Goal: Task Accomplishment & Management: Manage account settings

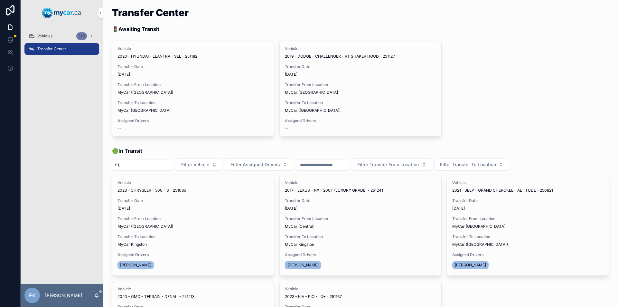
scroll to position [97, 0]
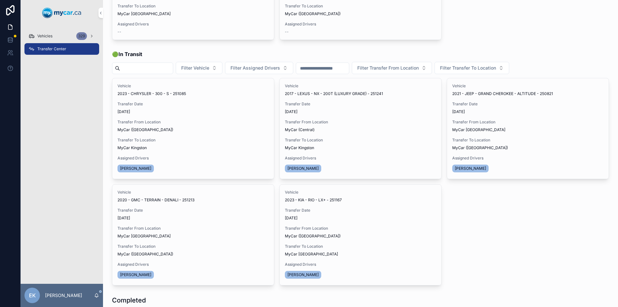
click at [63, 38] on div "Vehicles 329" at bounding box center [61, 36] width 67 height 10
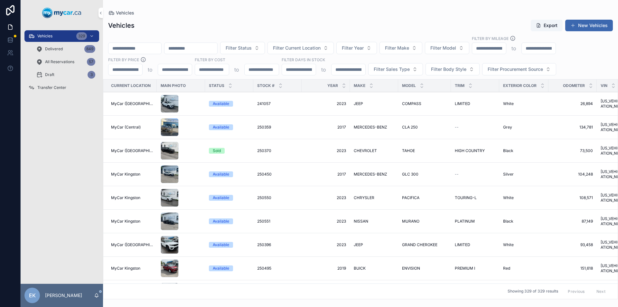
click at [456, 47] on span "Filter Model" at bounding box center [444, 48] width 26 height 6
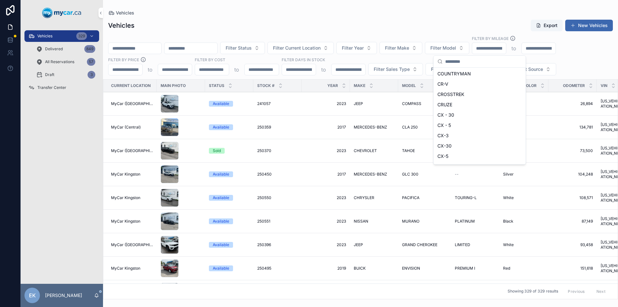
scroll to position [566, 0]
click at [445, 129] on span "CX-30" at bounding box center [445, 127] width 14 height 6
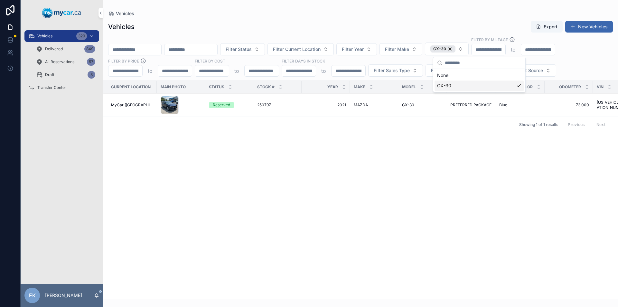
click at [358, 106] on span "MAZDA" at bounding box center [361, 104] width 14 height 5
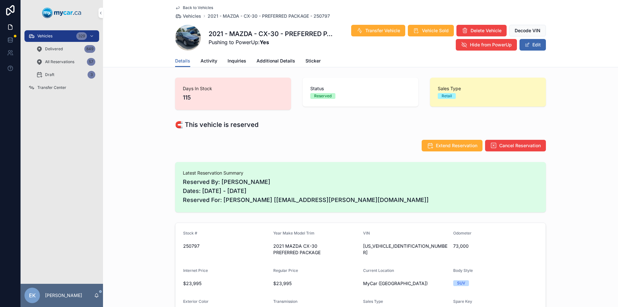
click at [57, 87] on span "Transfer Center" at bounding box center [51, 87] width 29 height 5
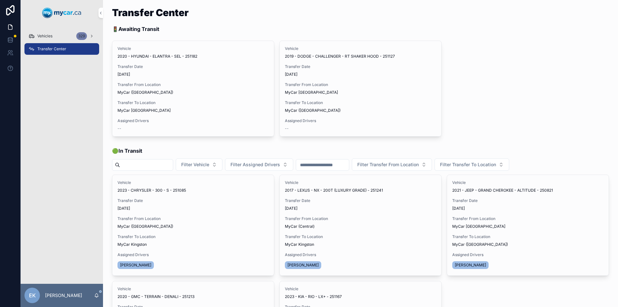
click at [57, 37] on div "Vehicles 329" at bounding box center [61, 36] width 67 height 10
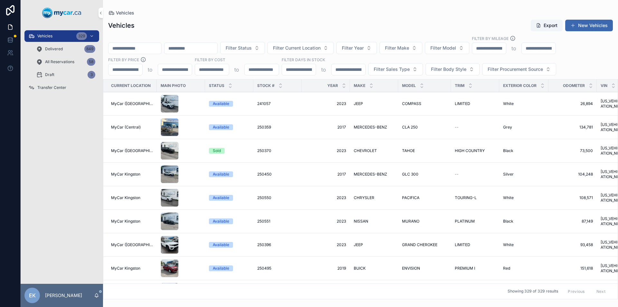
click at [44, 87] on span "Transfer Center" at bounding box center [51, 87] width 29 height 5
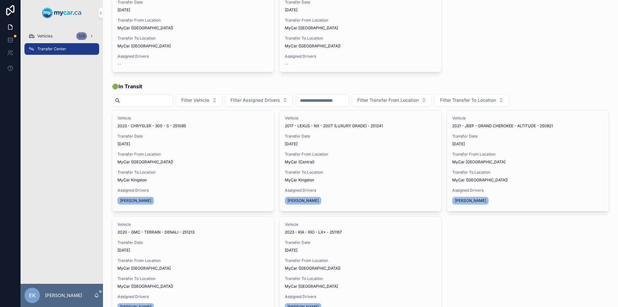
scroll to position [97, 0]
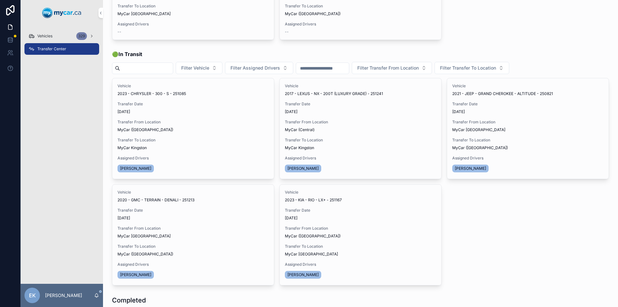
click at [0, 0] on span "Transfer Done" at bounding box center [0, 0] width 0 height 0
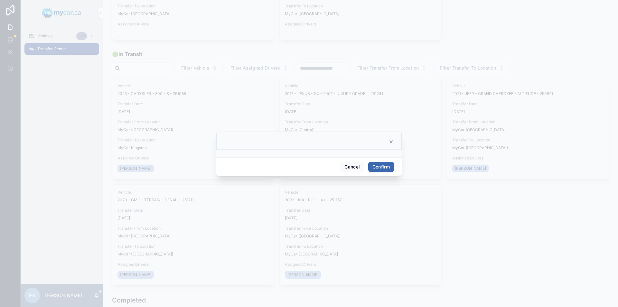
click at [381, 167] on button "Confirm" at bounding box center [381, 167] width 26 height 10
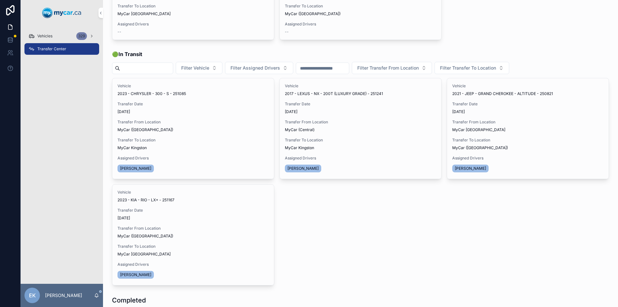
click at [55, 36] on div "Vehicles 329" at bounding box center [61, 36] width 67 height 10
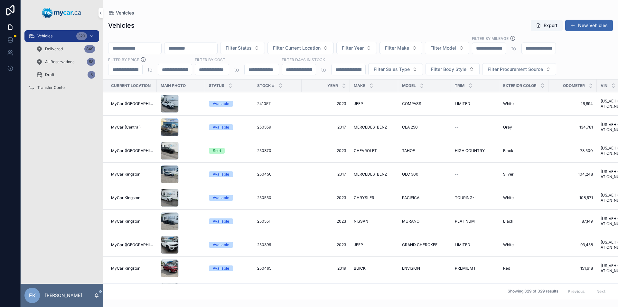
click at [120, 48] on input "scrollable content" at bounding box center [135, 48] width 53 height 9
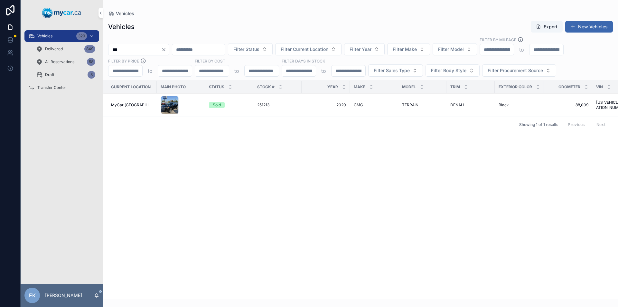
type input "***"
click at [260, 105] on span "251213" at bounding box center [263, 104] width 12 height 5
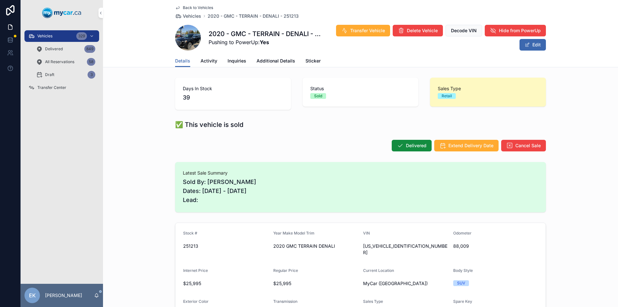
click at [40, 83] on div "Transfer Center" at bounding box center [61, 87] width 67 height 10
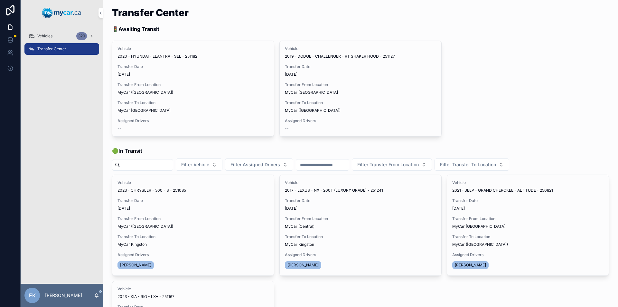
click at [0, 0] on span "Assign Driver" at bounding box center [0, 0] width 0 height 0
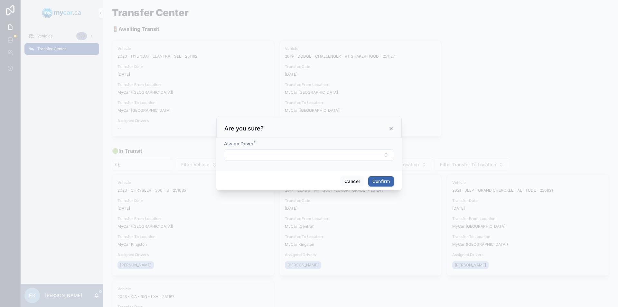
click at [281, 154] on button "Select Button" at bounding box center [309, 154] width 170 height 11
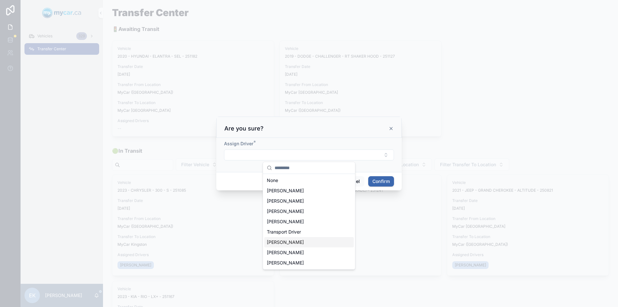
click at [281, 243] on span "[PERSON_NAME]" at bounding box center [285, 242] width 37 height 6
click at [380, 184] on button "Confirm" at bounding box center [381, 182] width 26 height 10
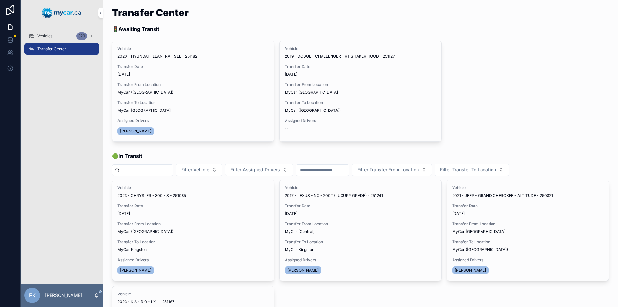
click at [0, 0] on button "Begin Trip" at bounding box center [0, 0] width 0 height 0
